Goal: Information Seeking & Learning: Check status

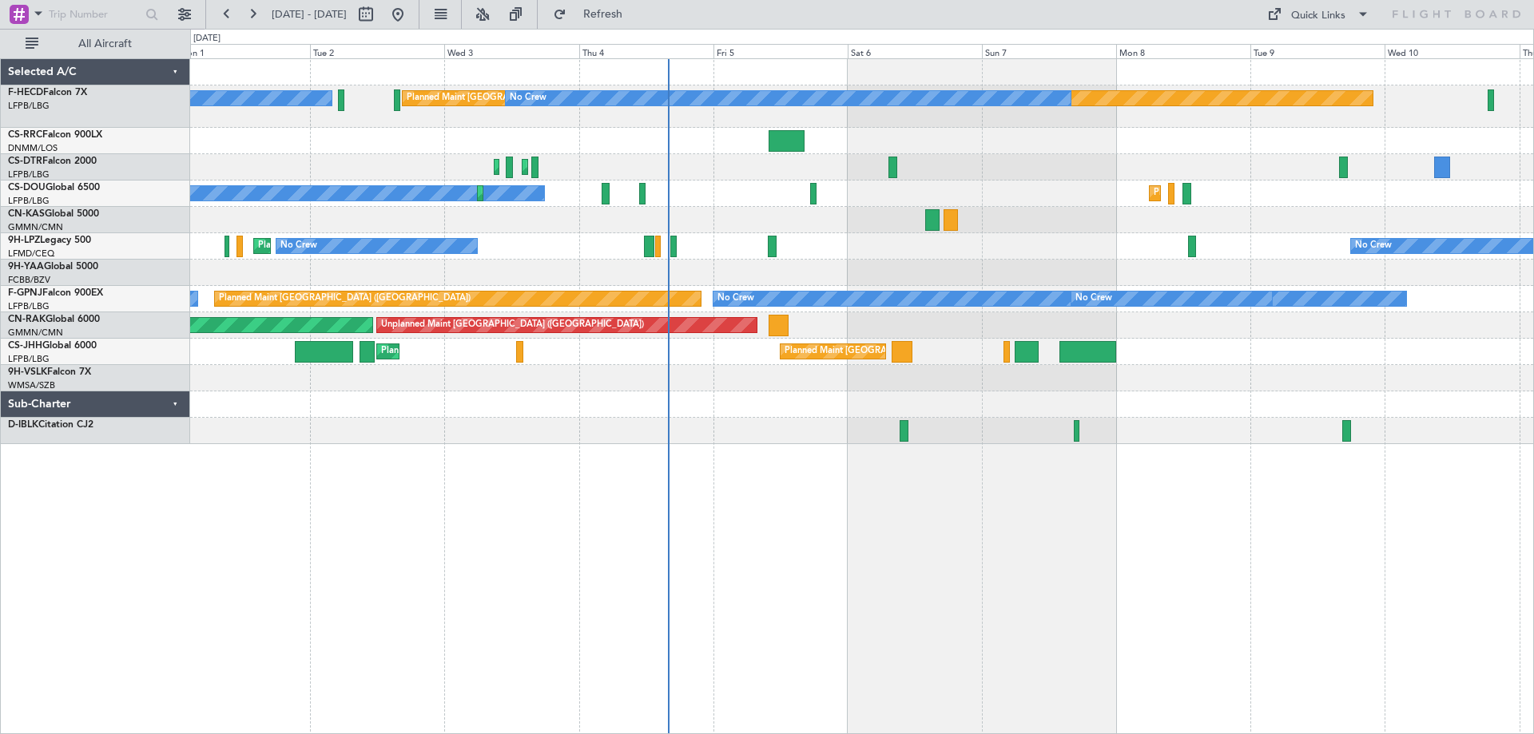
click at [1277, 197] on div "Planned Maint [GEOGRAPHIC_DATA] ([GEOGRAPHIC_DATA]) No Crew No Crew Planned Mai…" at bounding box center [861, 251] width 1343 height 385
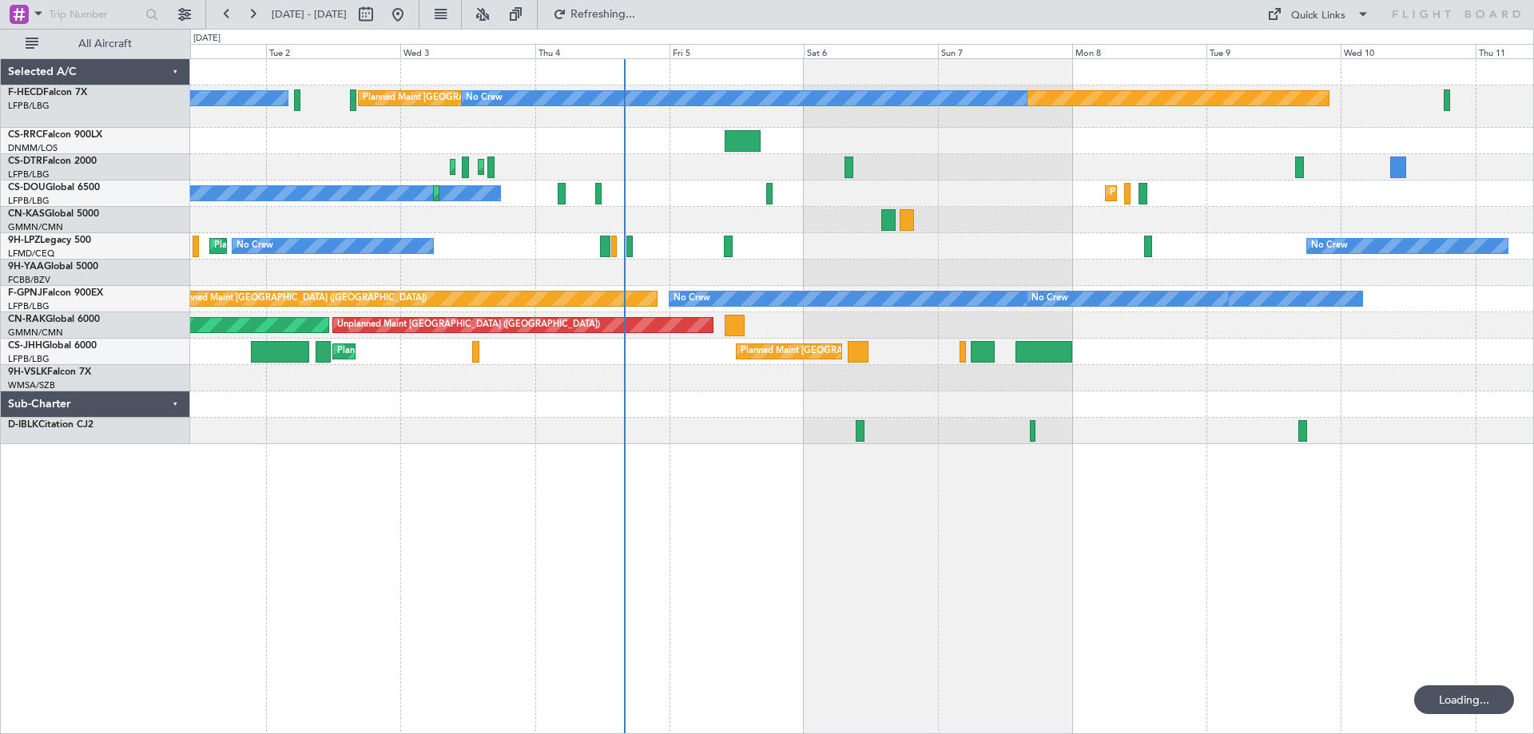
click at [697, 296] on div "Planned Maint [GEOGRAPHIC_DATA] ([GEOGRAPHIC_DATA]) No Crew No Crew Planned Mai…" at bounding box center [861, 251] width 1343 height 385
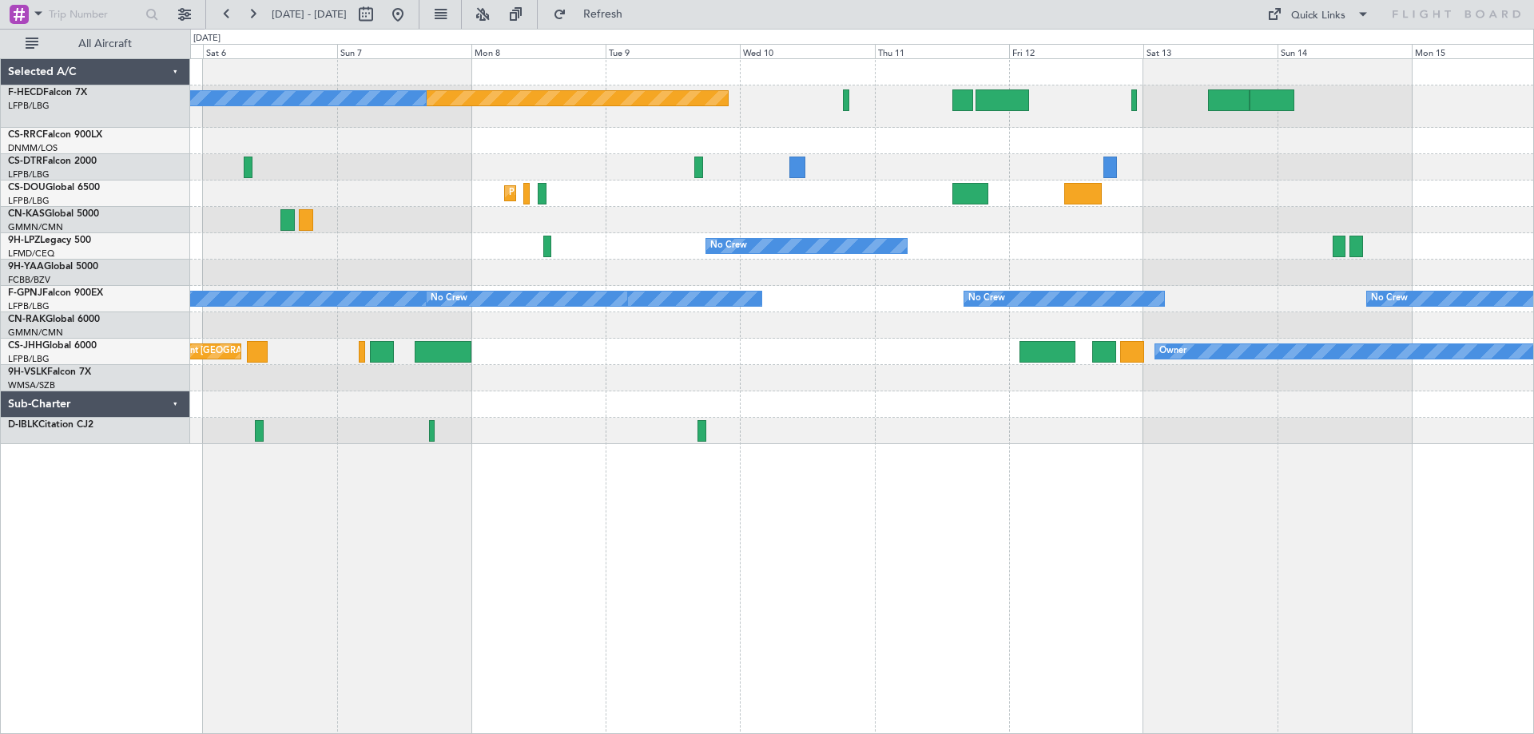
click at [759, 210] on div "Planned Maint [GEOGRAPHIC_DATA] ([GEOGRAPHIC_DATA]) No Crew Planned Maint [GEOG…" at bounding box center [861, 251] width 1343 height 385
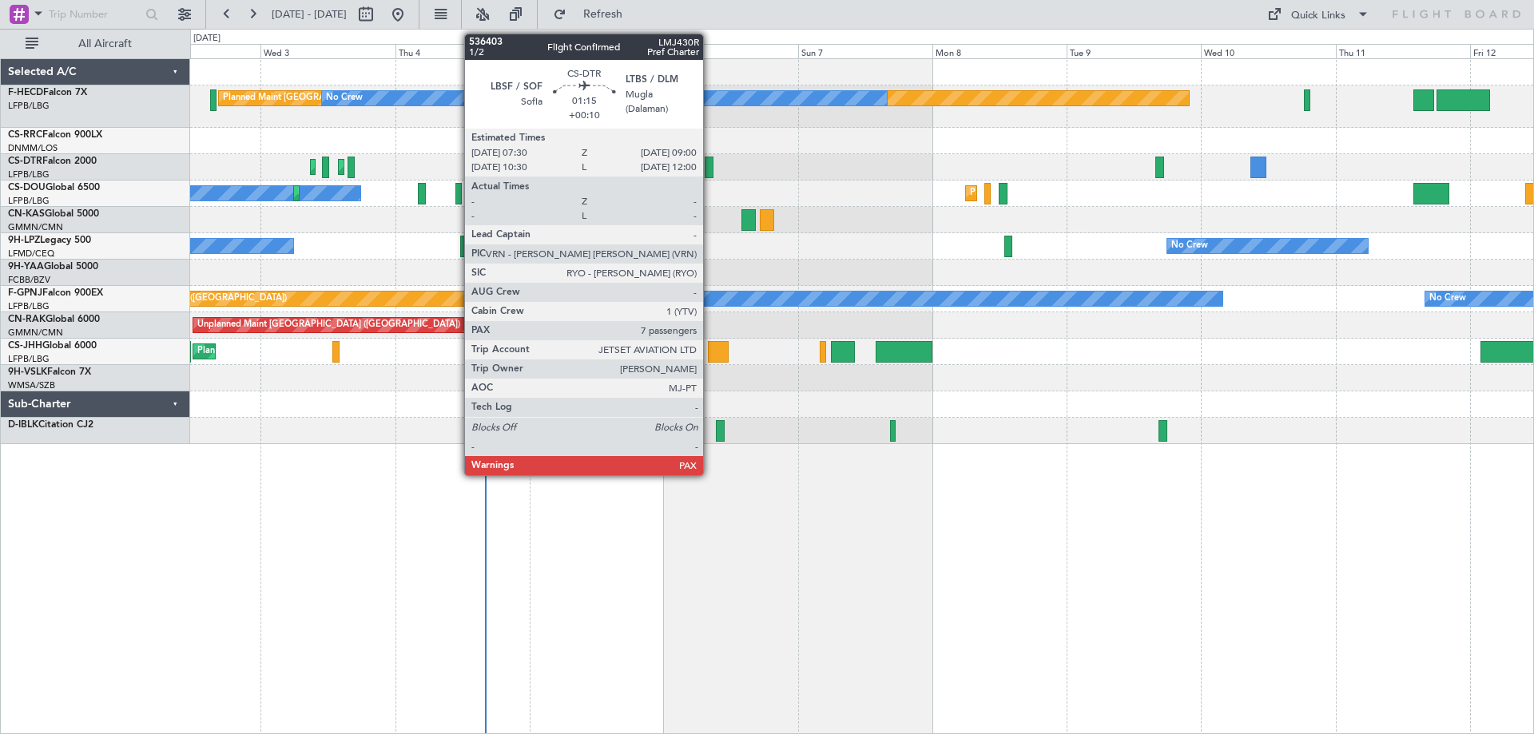
click at [710, 172] on div at bounding box center [709, 168] width 9 height 22
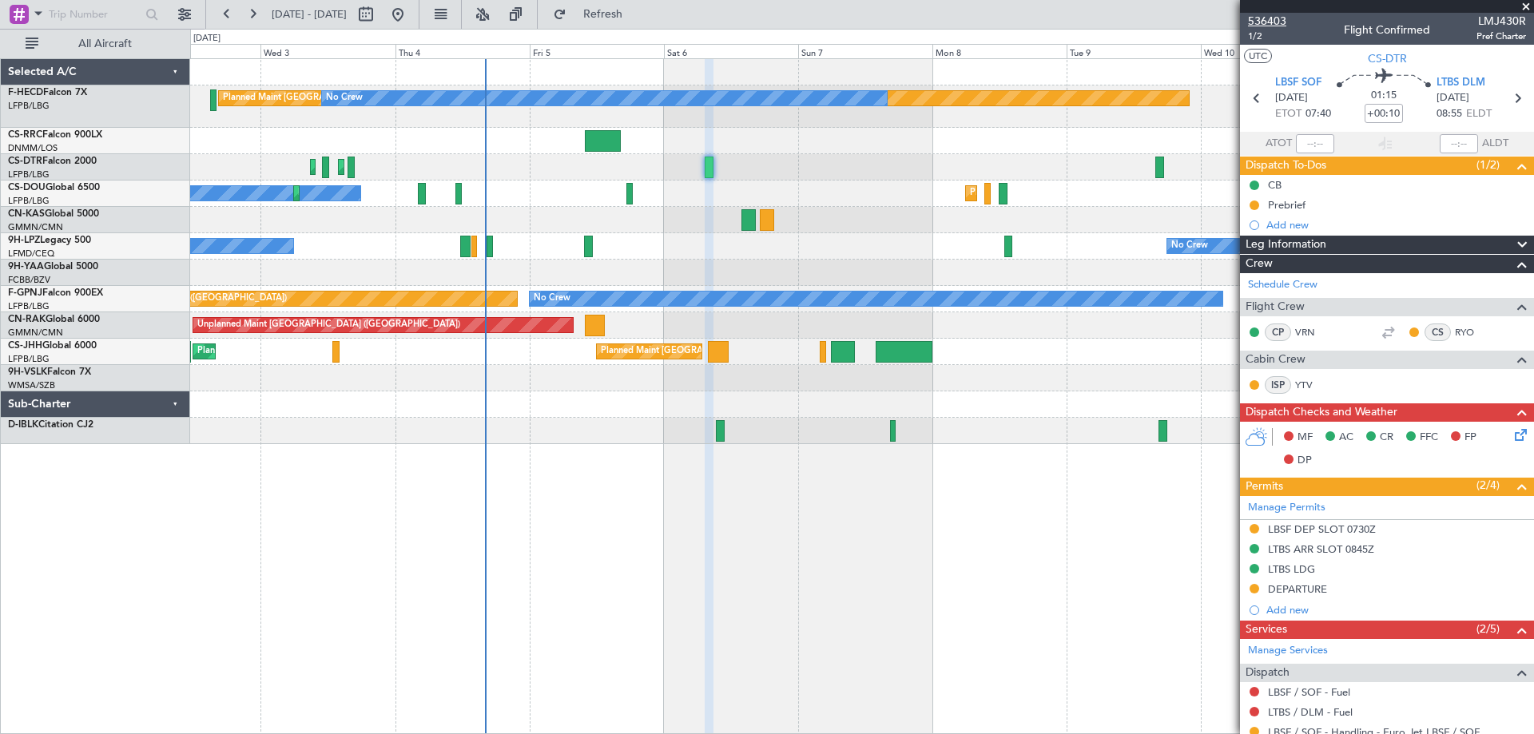
click at [1265, 16] on span "536403" at bounding box center [1267, 21] width 38 height 17
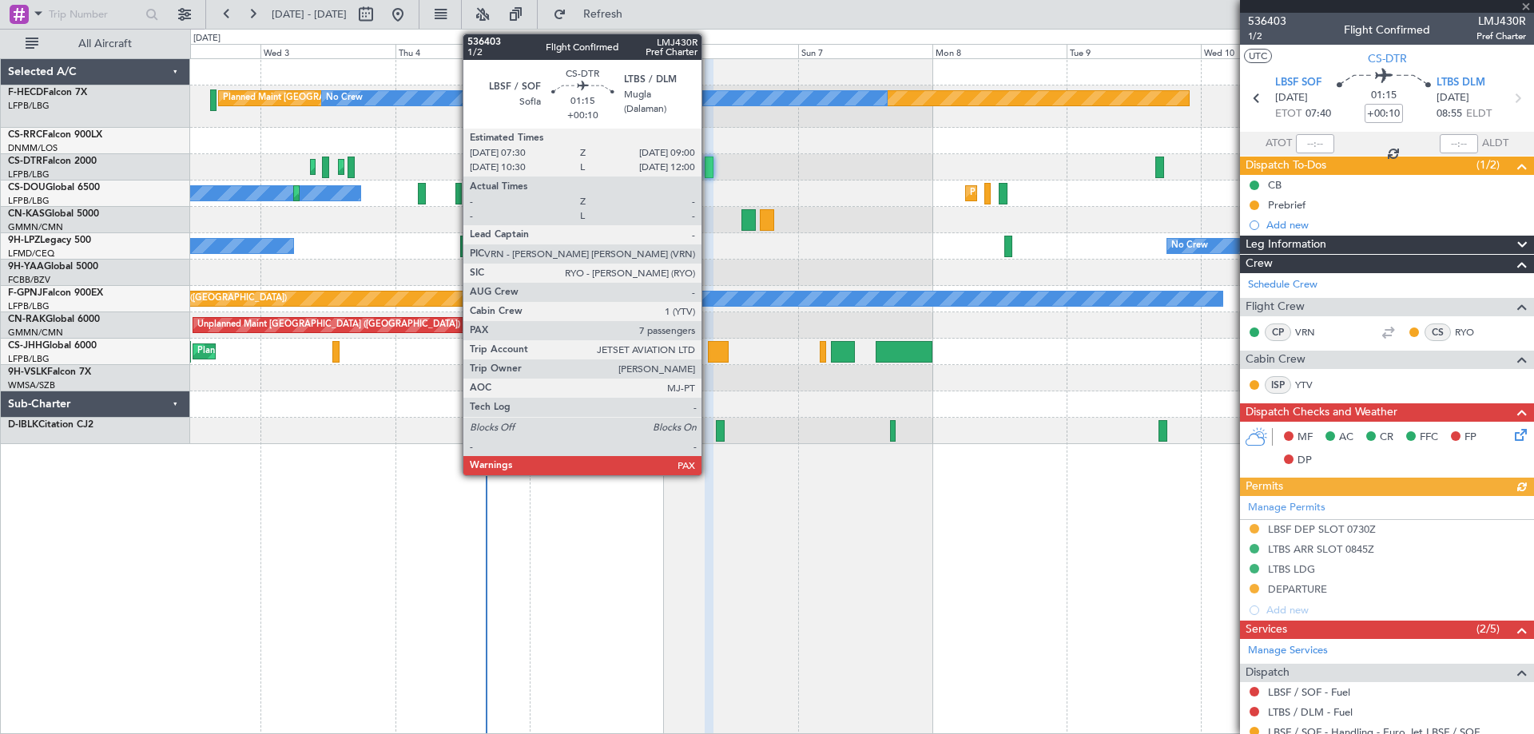
click at [709, 167] on div at bounding box center [709, 168] width 9 height 22
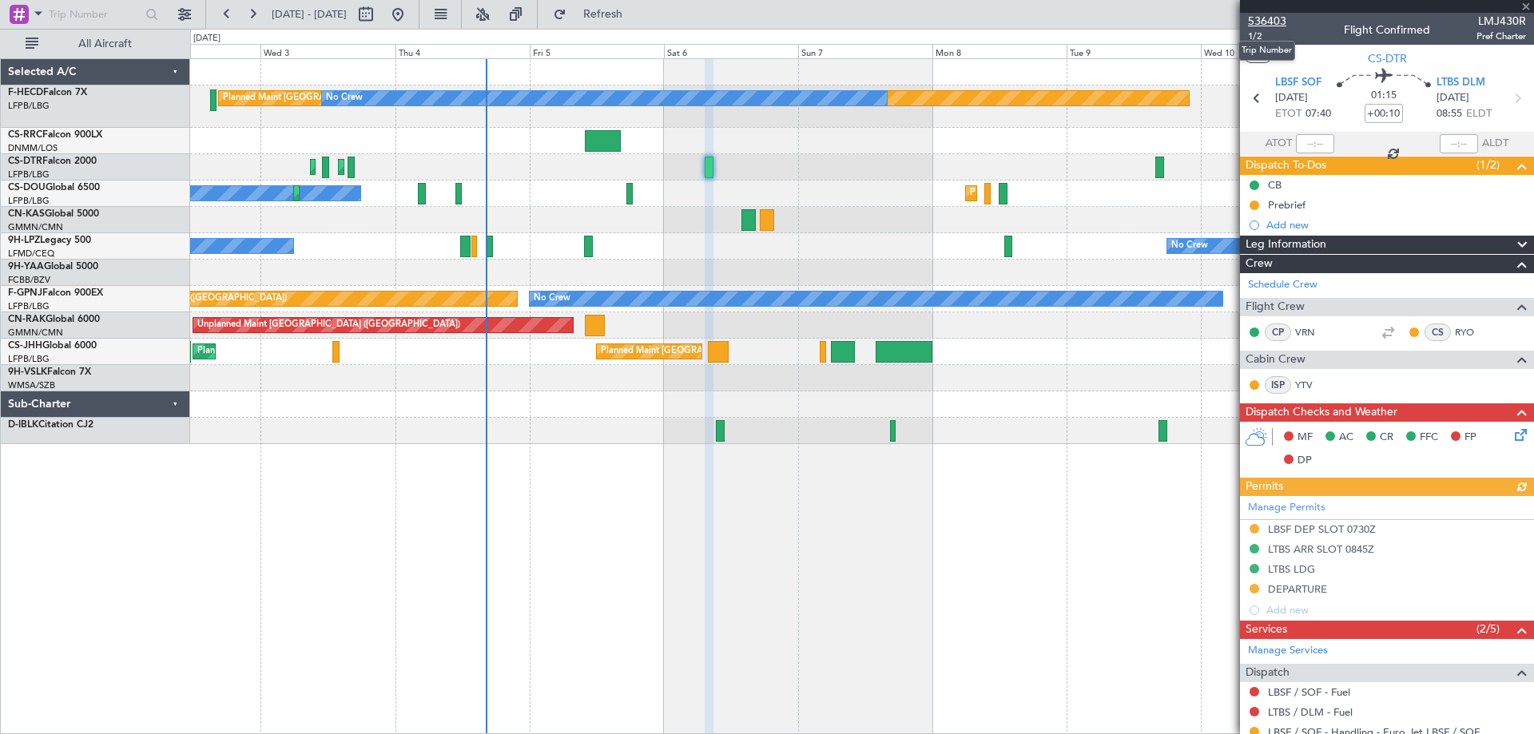
click at [1270, 22] on span "536403" at bounding box center [1267, 21] width 38 height 17
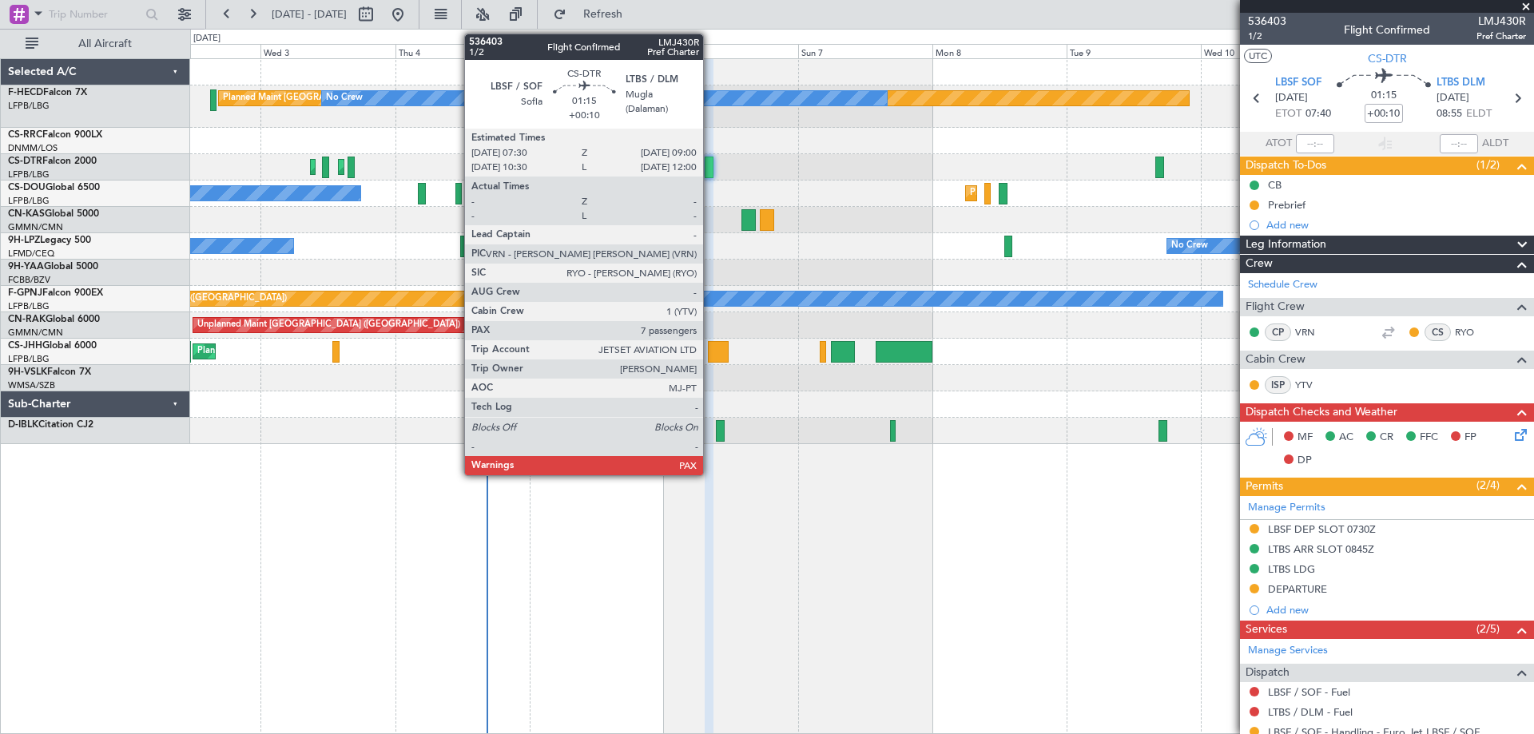
click at [710, 173] on div at bounding box center [709, 168] width 9 height 22
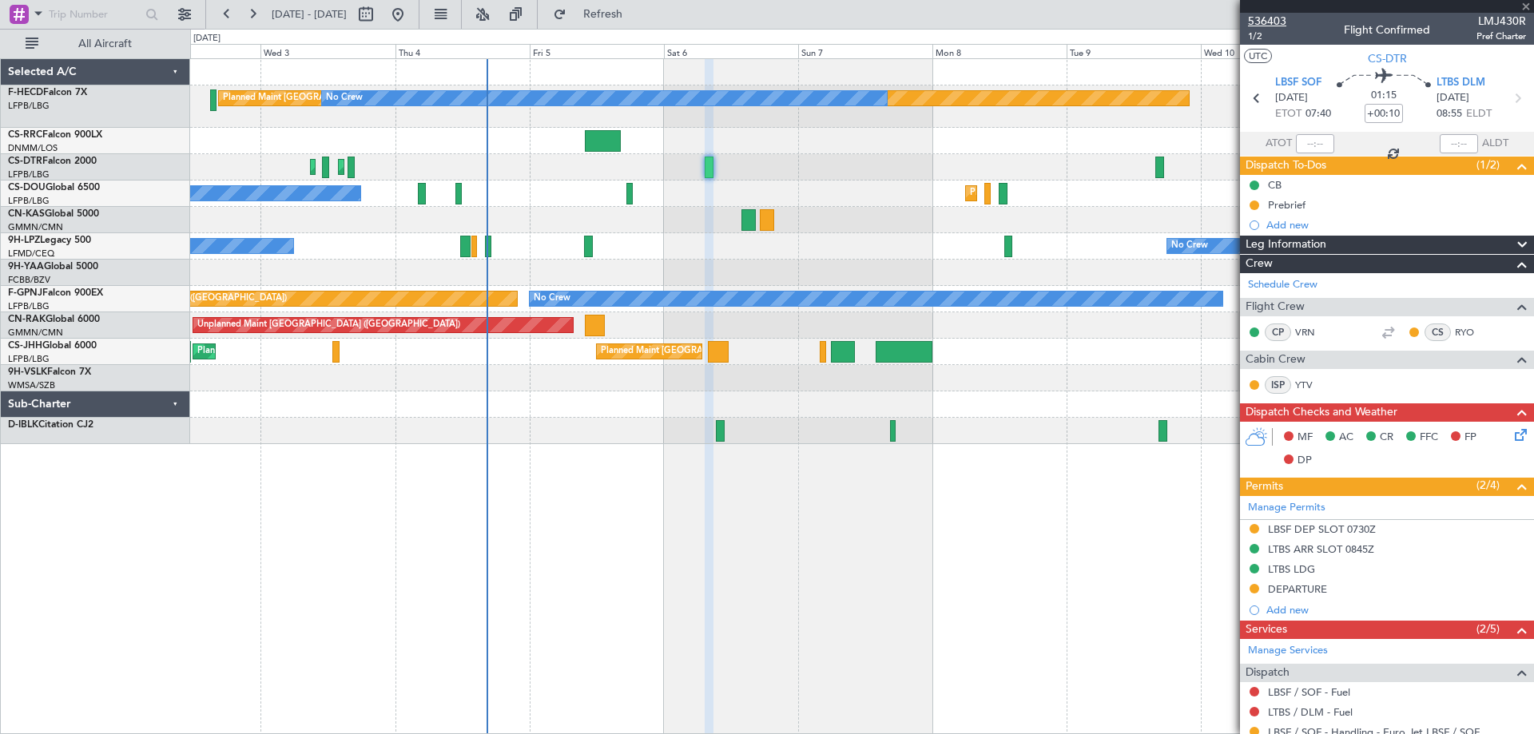
click at [1275, 18] on span "536403" at bounding box center [1267, 21] width 38 height 17
click at [796, 213] on div at bounding box center [861, 220] width 1343 height 26
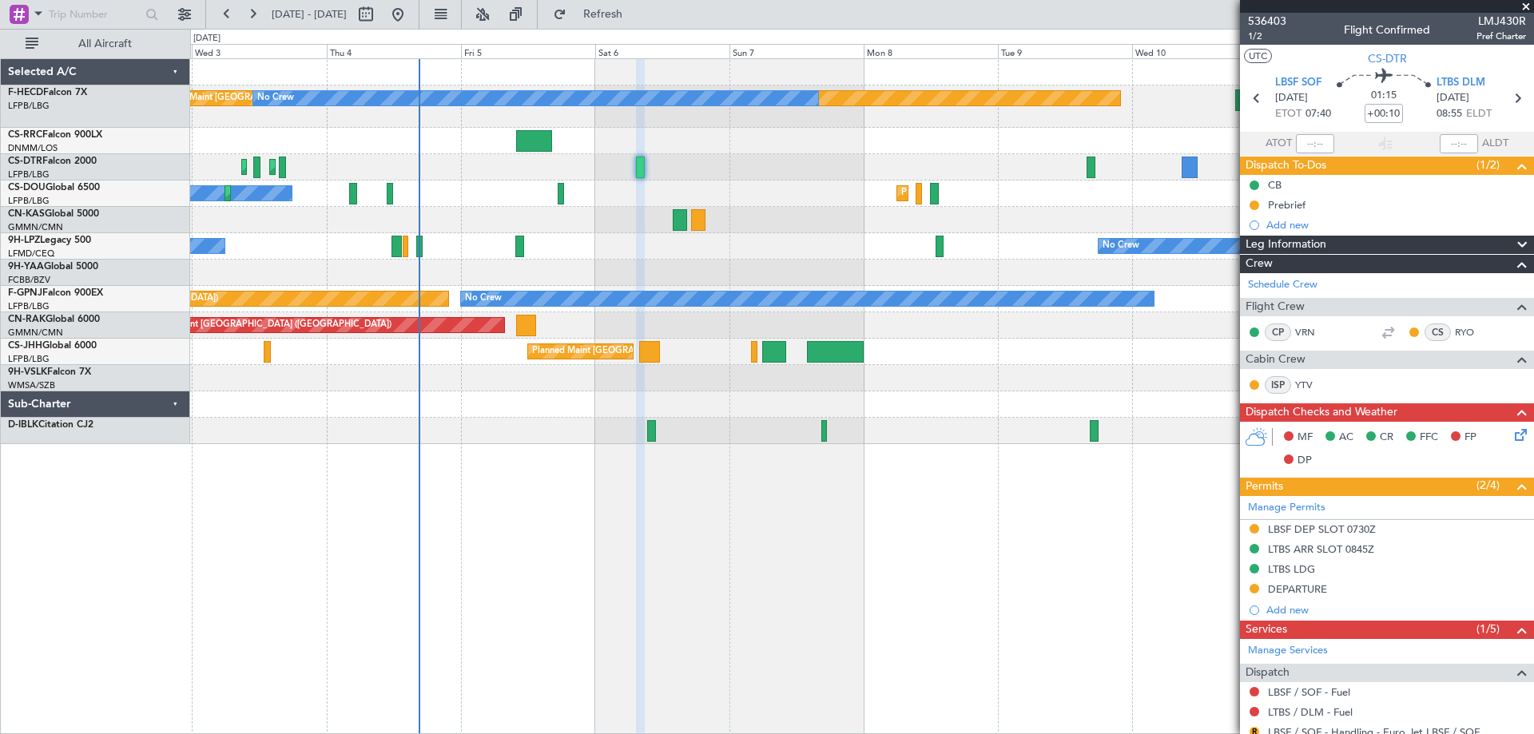
click at [693, 236] on div "Planned Maint [GEOGRAPHIC_DATA] ([GEOGRAPHIC_DATA]) No Crew No Crew Planned Mai…" at bounding box center [861, 251] width 1343 height 385
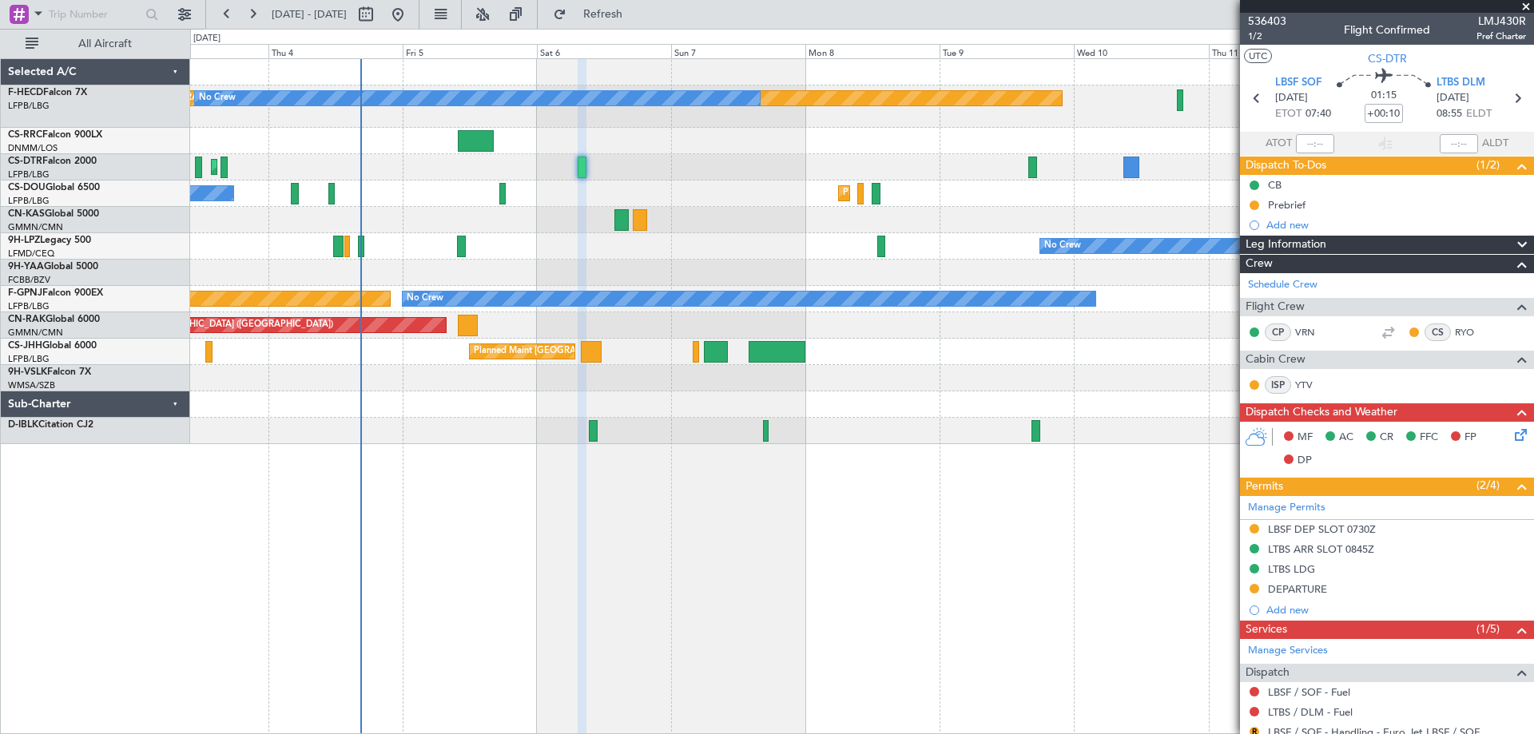
click at [863, 228] on div "Planned Maint [GEOGRAPHIC_DATA] ([GEOGRAPHIC_DATA]) No Crew No Crew Planned Mai…" at bounding box center [861, 251] width 1343 height 385
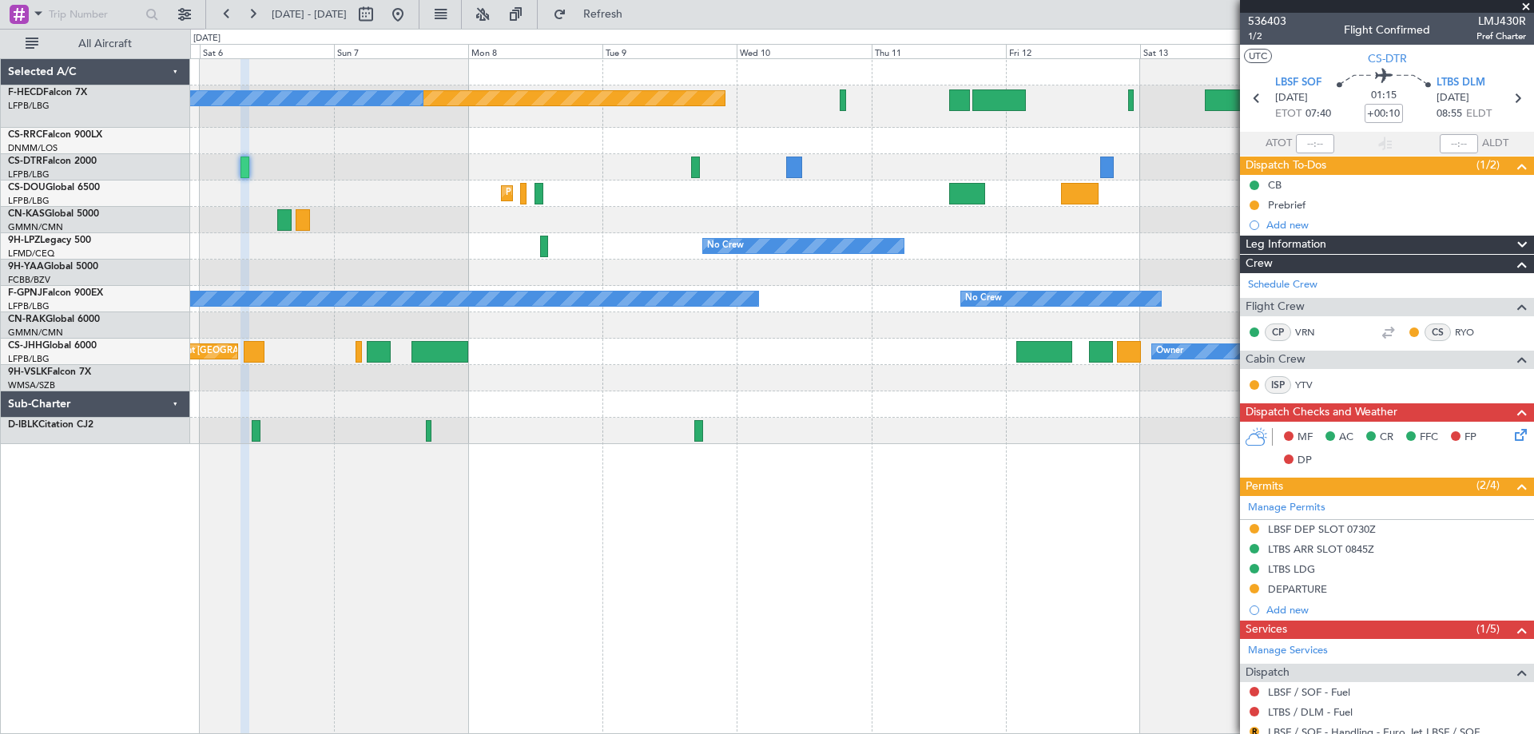
click at [756, 209] on div "Planned Maint [GEOGRAPHIC_DATA] ([GEOGRAPHIC_DATA]) No Crew Planned Maint [GEOG…" at bounding box center [861, 251] width 1343 height 385
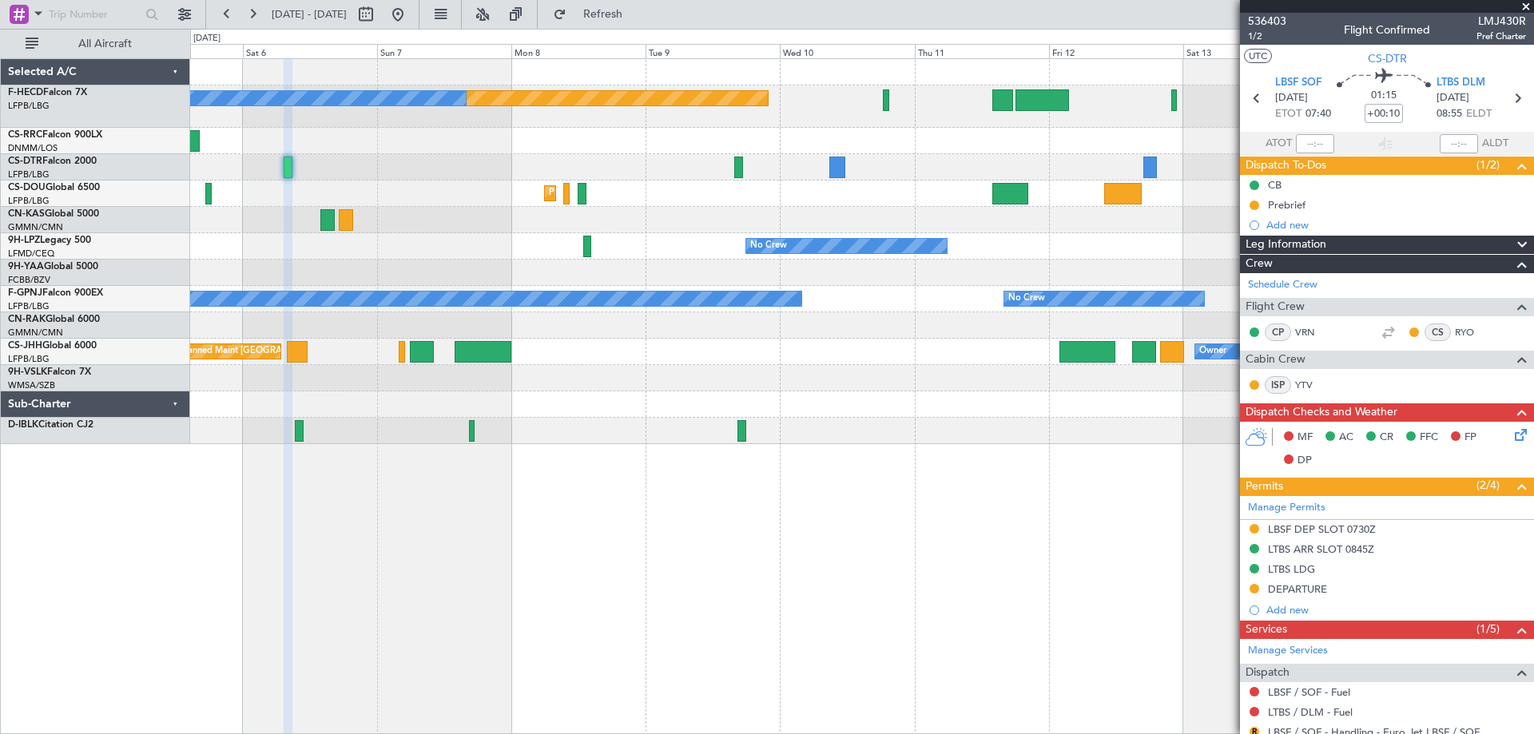
click at [479, 439] on div "Planned Maint [GEOGRAPHIC_DATA] ([GEOGRAPHIC_DATA]) No Crew Planned Maint [GEOG…" at bounding box center [861, 251] width 1343 height 385
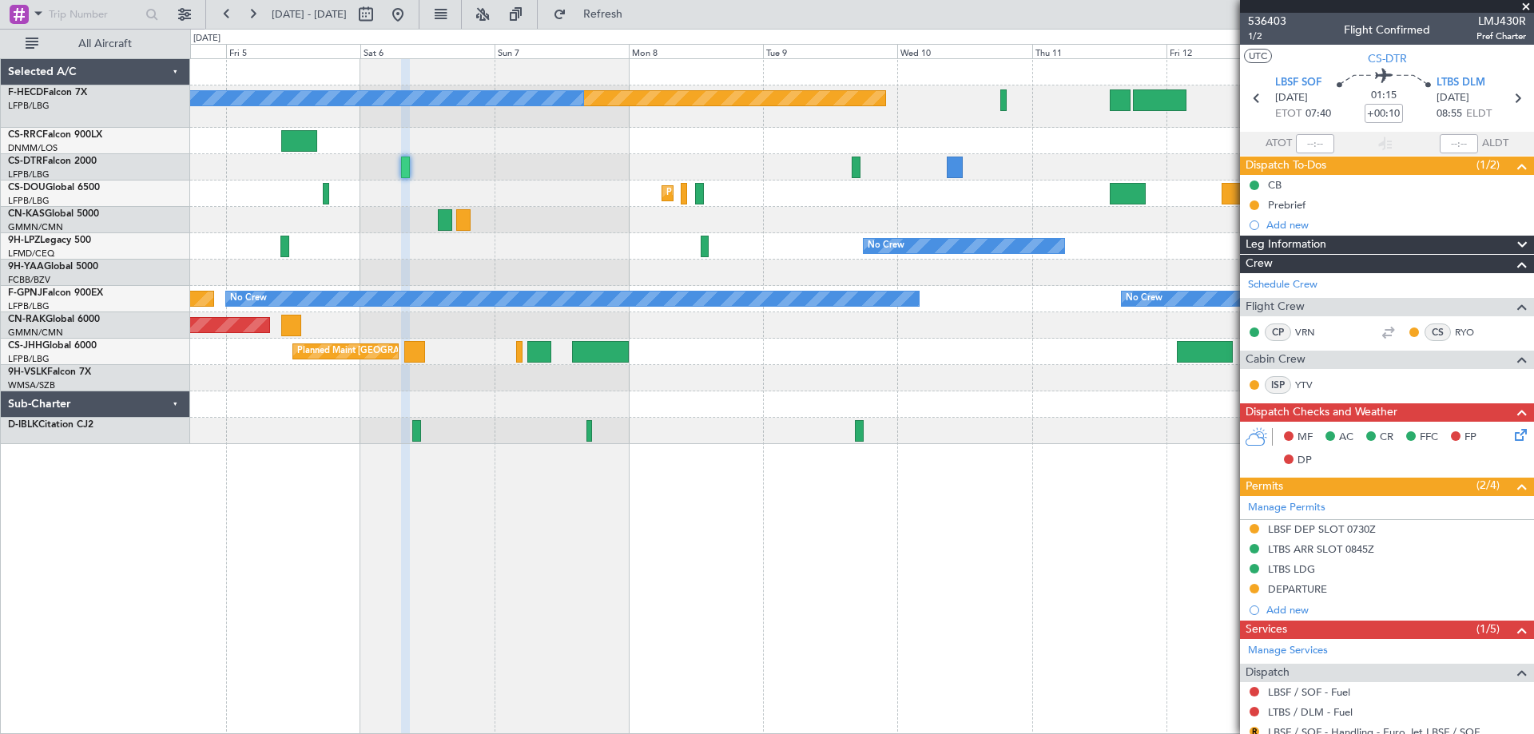
click at [661, 272] on div "Planned Maint [GEOGRAPHIC_DATA] ([GEOGRAPHIC_DATA]) No Crew Planned Maint [GEOG…" at bounding box center [861, 251] width 1343 height 385
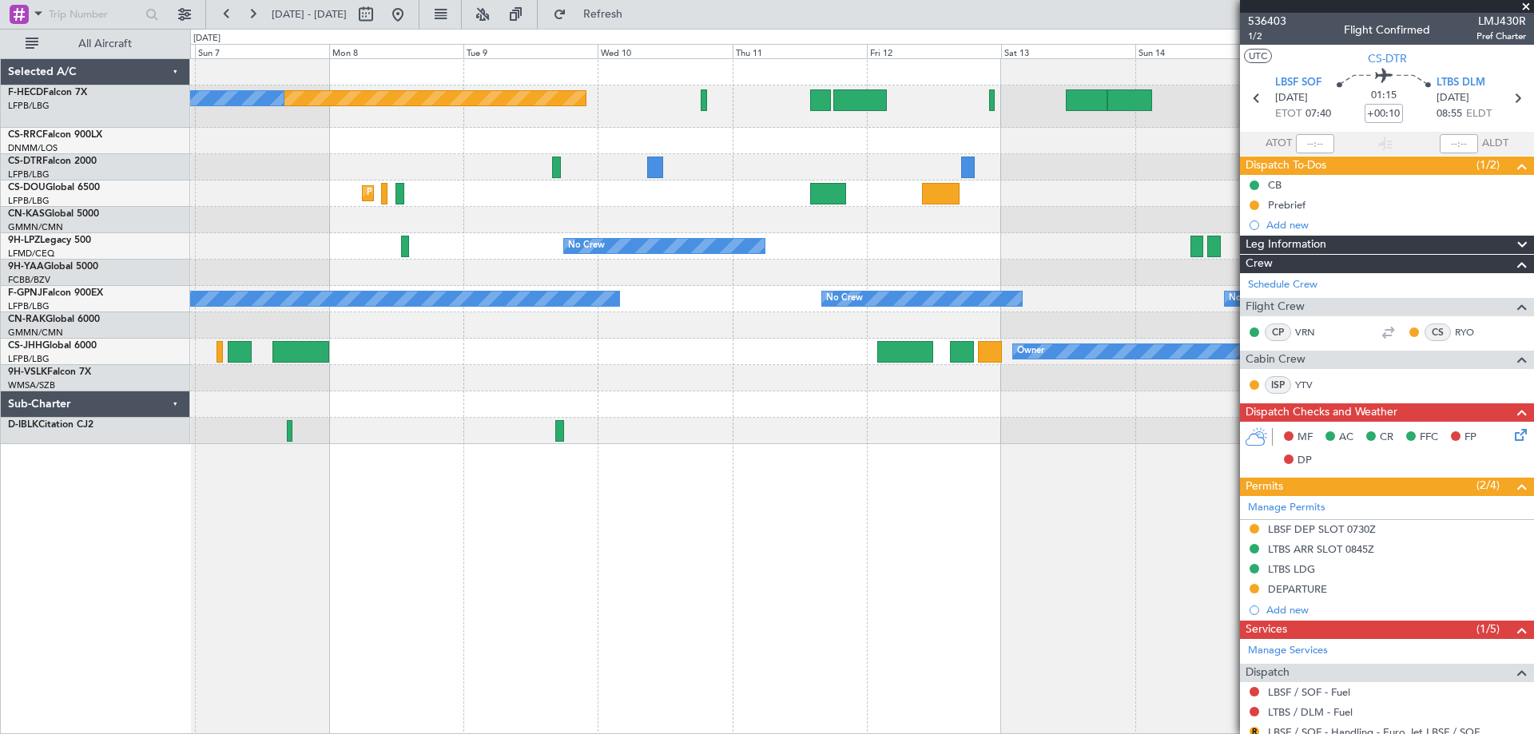
click at [609, 198] on div "Planned Maint [GEOGRAPHIC_DATA] ([GEOGRAPHIC_DATA]) Planned Maint [GEOGRAPHIC_D…" at bounding box center [861, 194] width 1343 height 26
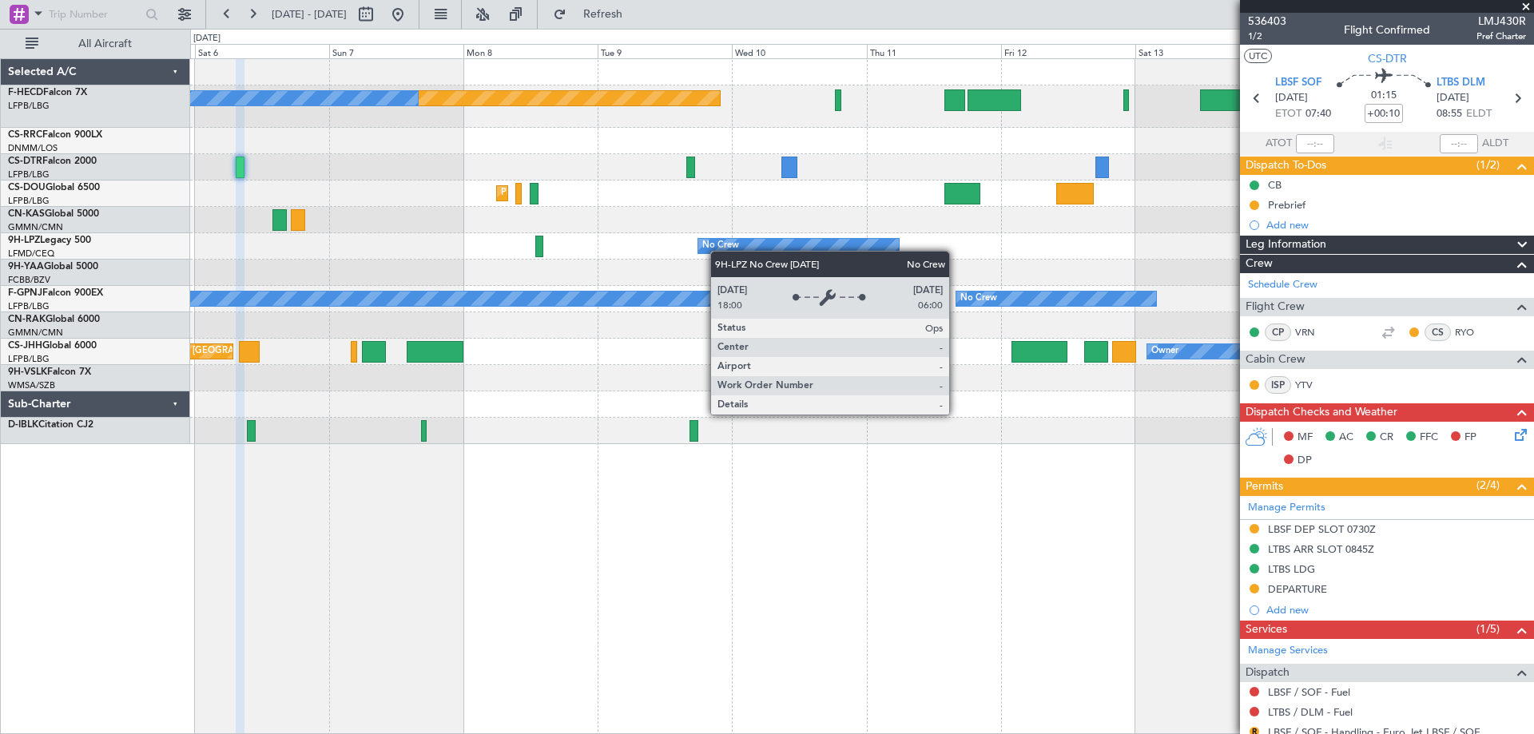
click at [989, 222] on div "Planned Maint [GEOGRAPHIC_DATA] ([GEOGRAPHIC_DATA]) No Crew Planned Maint [GEOG…" at bounding box center [861, 251] width 1343 height 385
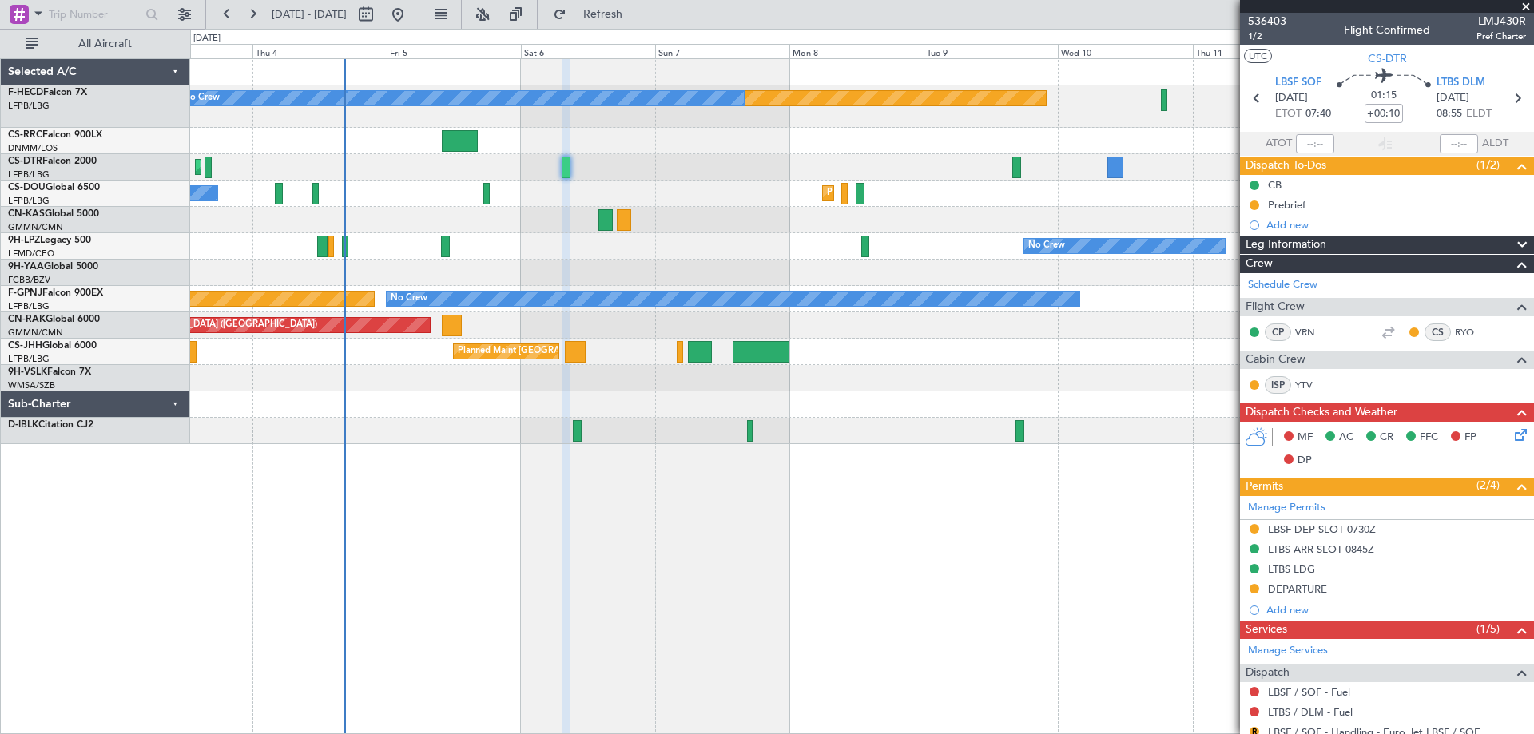
click at [487, 276] on div "Planned Maint [GEOGRAPHIC_DATA] ([GEOGRAPHIC_DATA]) No Crew No Crew Planned Mai…" at bounding box center [861, 251] width 1343 height 385
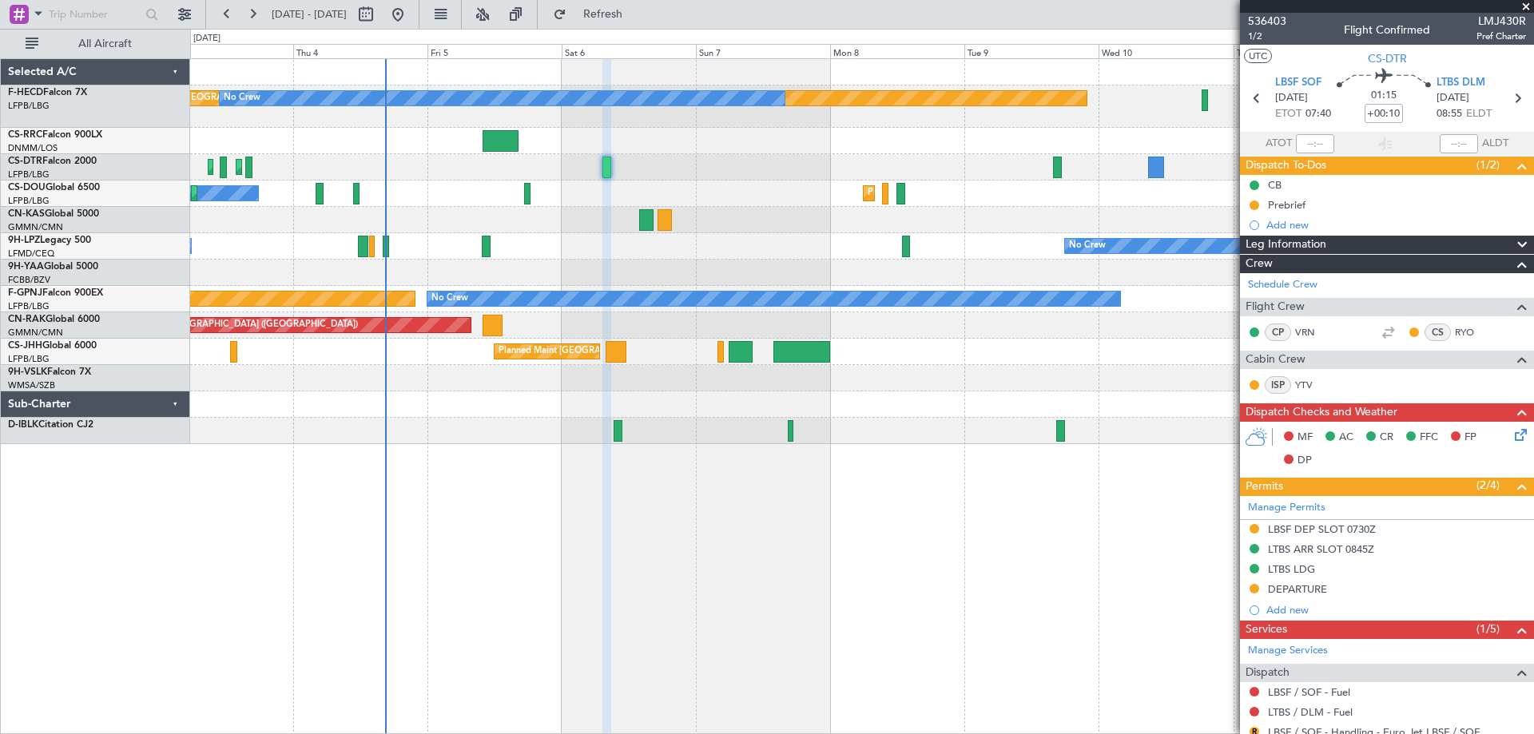
click at [746, 278] on div at bounding box center [861, 273] width 1343 height 26
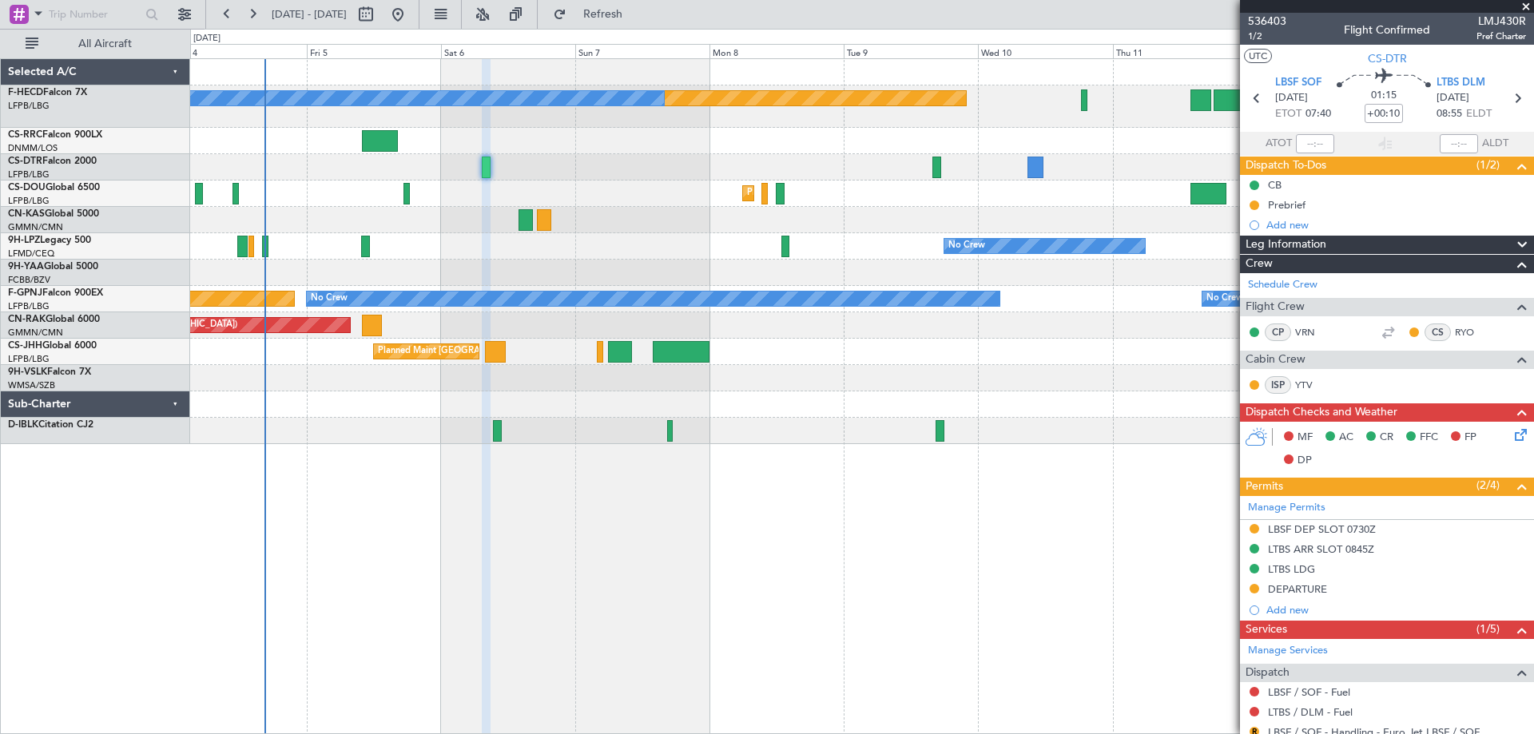
click at [912, 209] on div at bounding box center [861, 220] width 1343 height 26
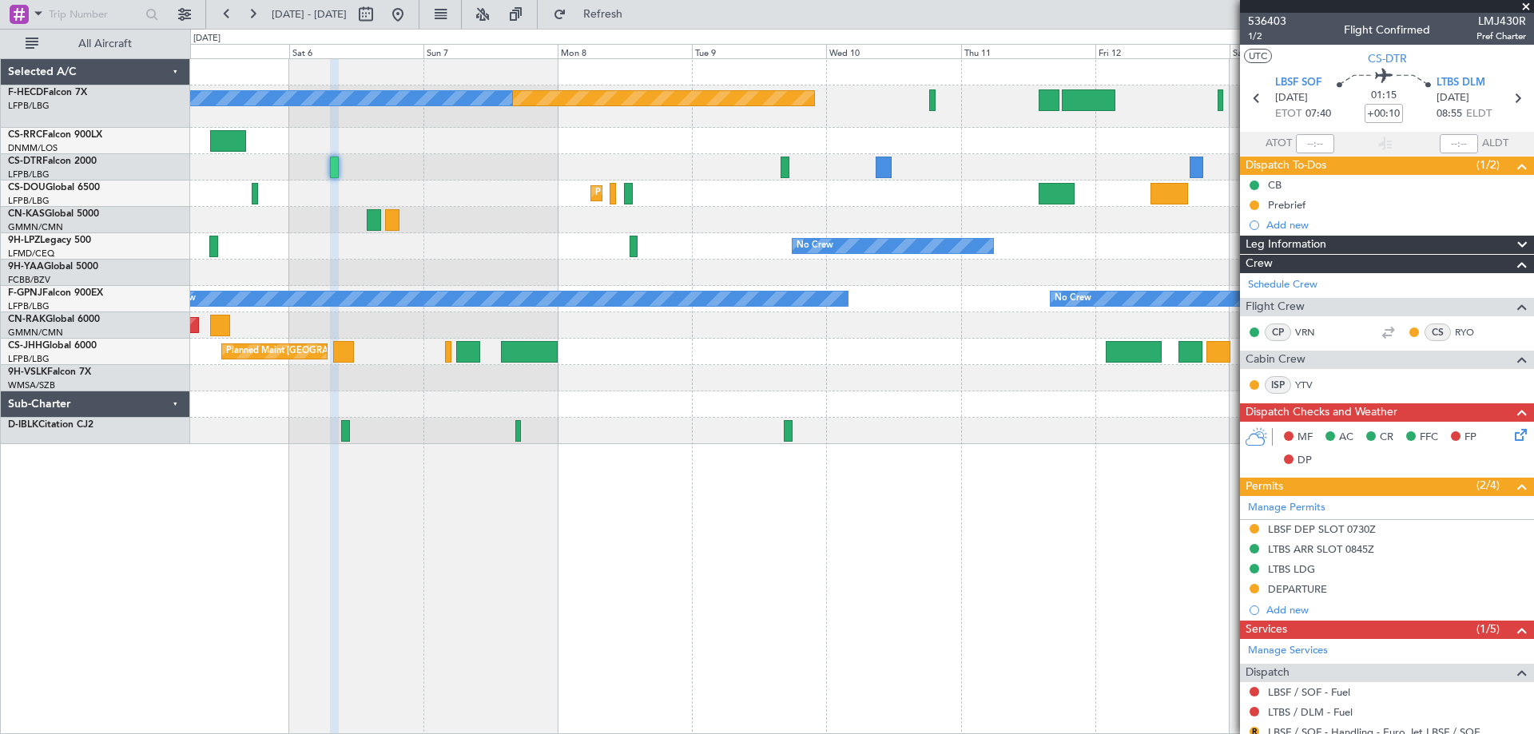
click at [843, 268] on div "Planned Maint [GEOGRAPHIC_DATA] ([GEOGRAPHIC_DATA]) No Crew Planned Maint [GEOG…" at bounding box center [861, 251] width 1343 height 385
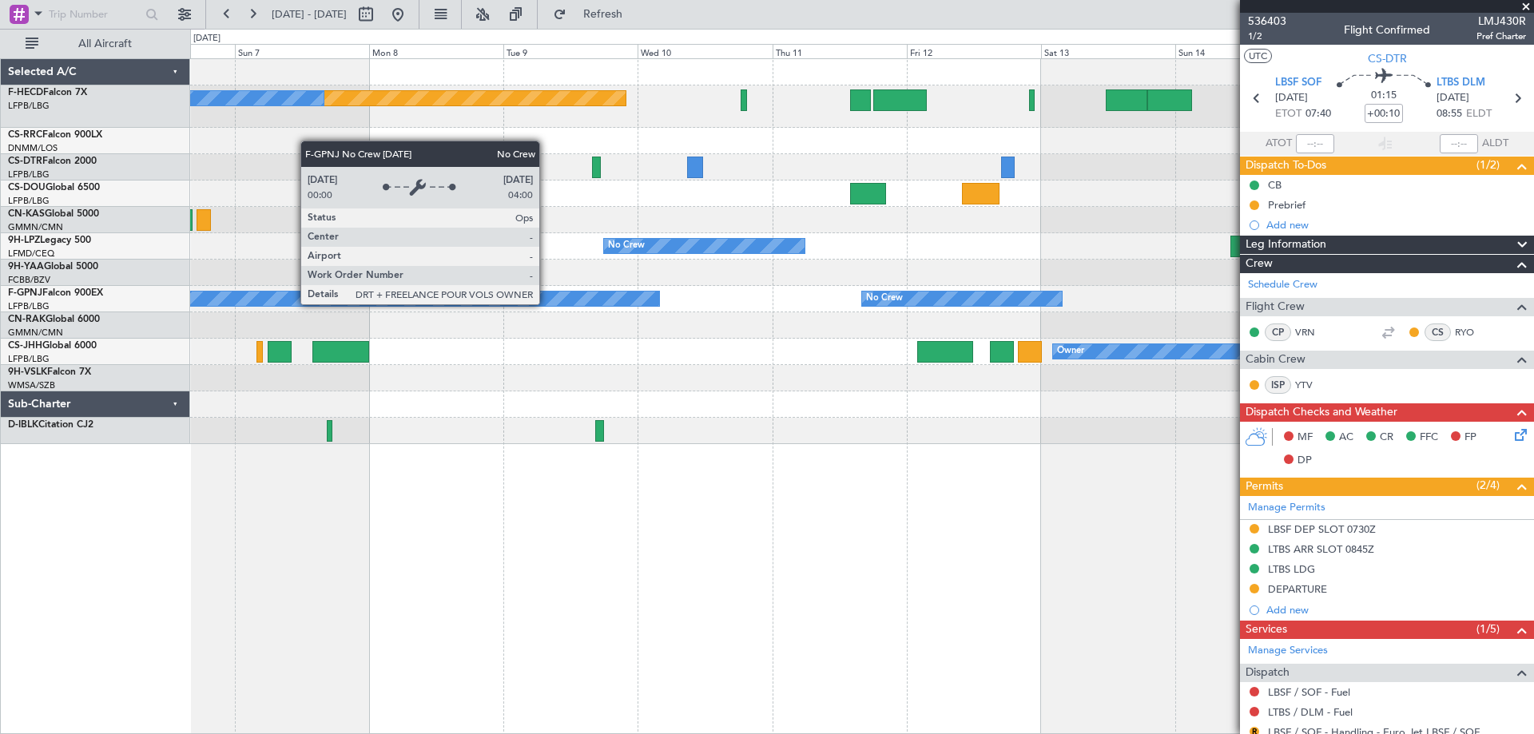
click at [1000, 357] on div "Planned Maint [GEOGRAPHIC_DATA] ([GEOGRAPHIC_DATA]) No Crew Planned Maint [GEOG…" at bounding box center [861, 251] width 1343 height 385
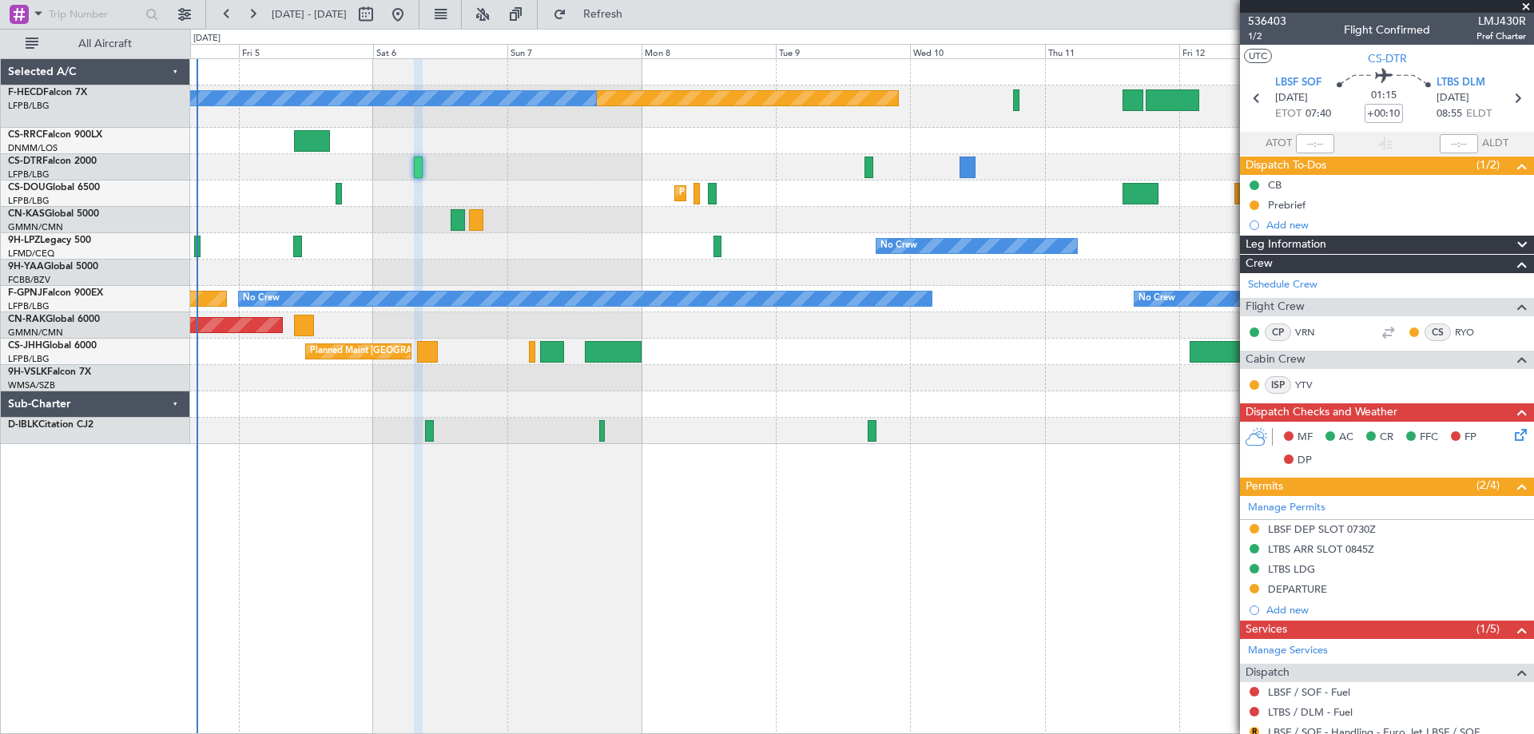
click at [824, 252] on div "Planned Maint [GEOGRAPHIC_DATA] ([GEOGRAPHIC_DATA]) No Crew No Crew Planned Mai…" at bounding box center [861, 251] width 1343 height 385
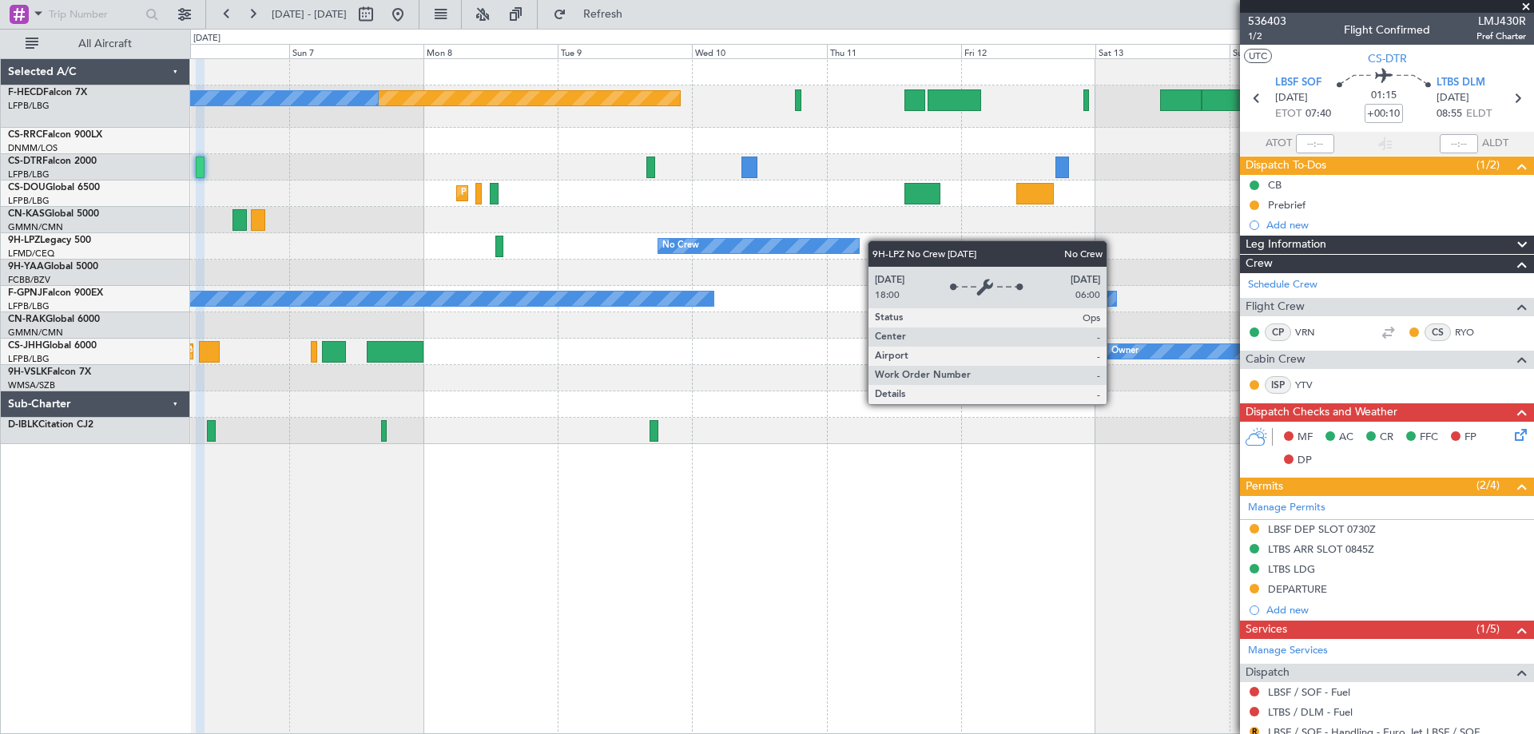
click at [835, 251] on div "Planned Maint [GEOGRAPHIC_DATA] ([GEOGRAPHIC_DATA]) No Crew Planned Maint [GEOG…" at bounding box center [861, 251] width 1343 height 385
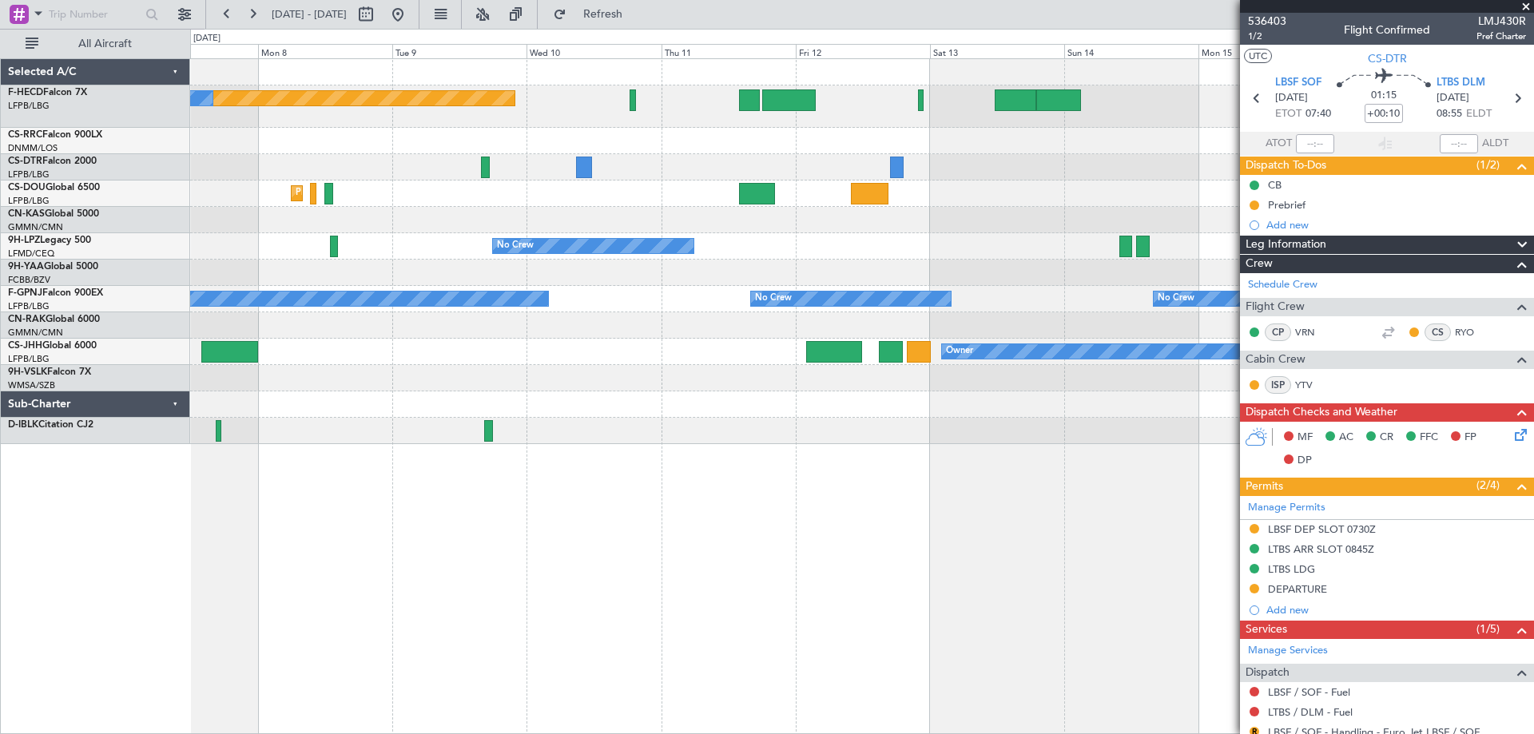
click at [718, 323] on div "Planned Maint [GEOGRAPHIC_DATA] ([GEOGRAPHIC_DATA]) No Crew No Crew Planned Mai…" at bounding box center [861, 251] width 1343 height 385
